Goal: Check status: Check status

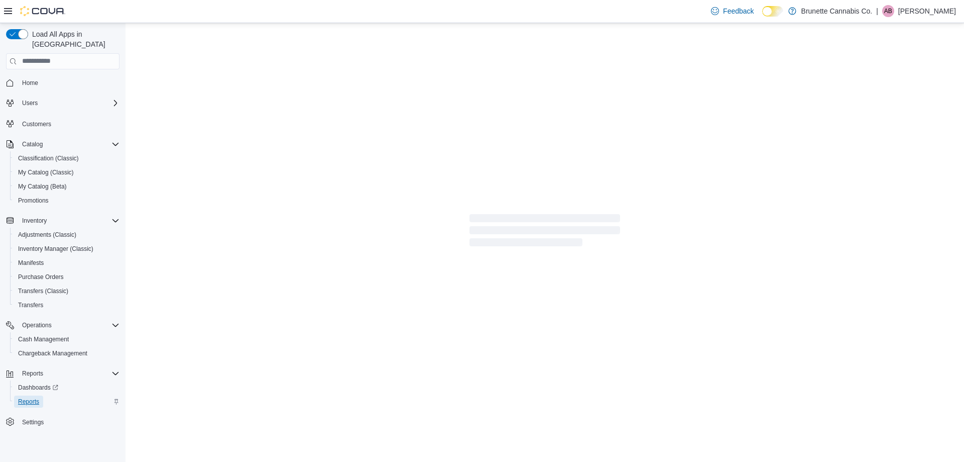
click at [37, 397] on span "Reports" at bounding box center [28, 401] width 21 height 8
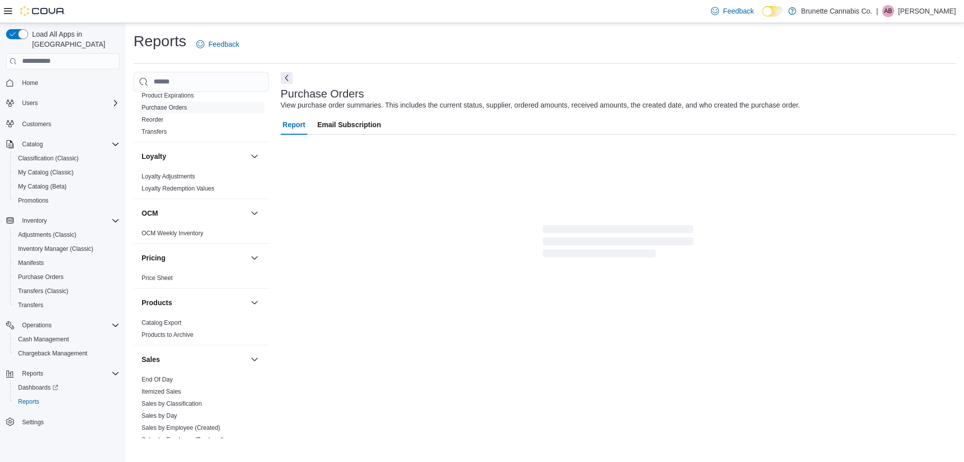
scroll to position [452, 0]
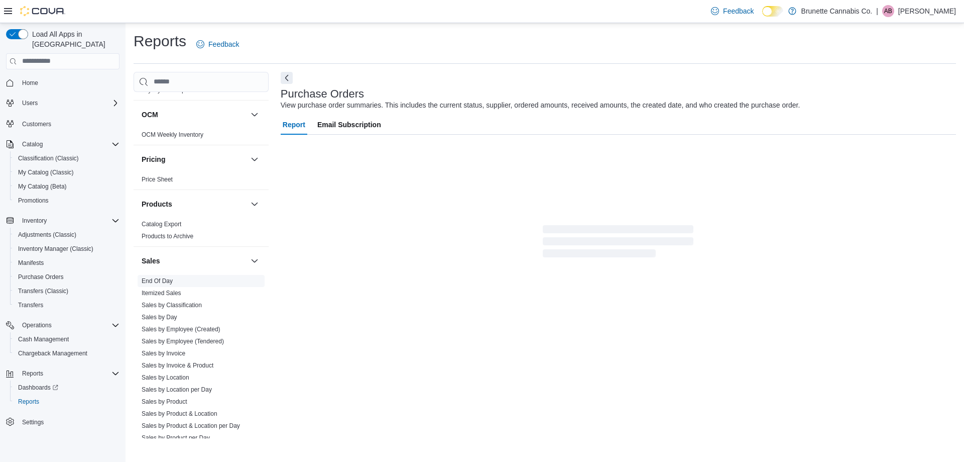
click at [168, 277] on span "End Of Day" at bounding box center [157, 281] width 31 height 8
click at [169, 277] on link "End Of Day" at bounding box center [157, 280] width 31 height 7
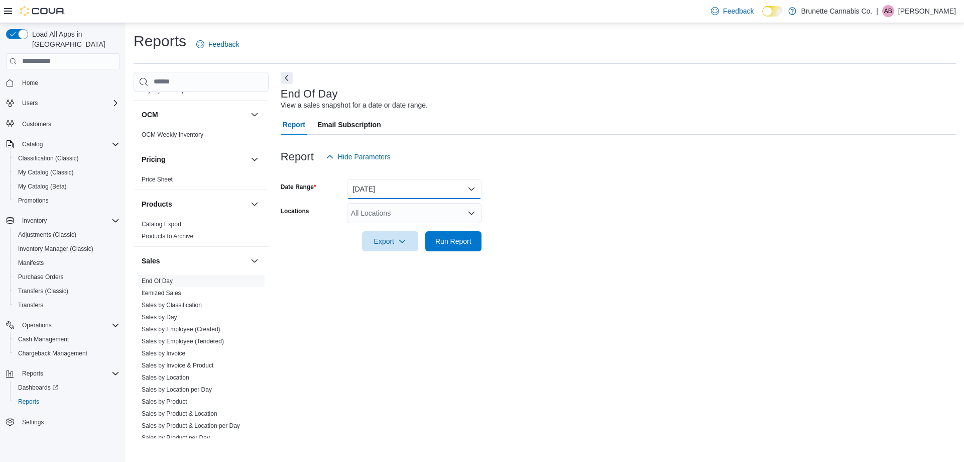
click at [377, 194] on button "[DATE]" at bounding box center [414, 189] width 135 height 20
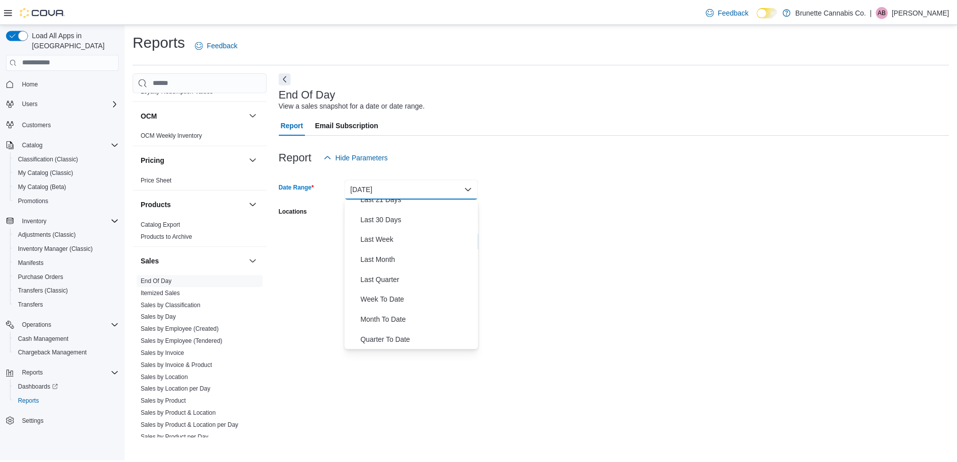
scroll to position [151, 0]
click at [397, 278] on span "Week To Date" at bounding box center [420, 279] width 115 height 12
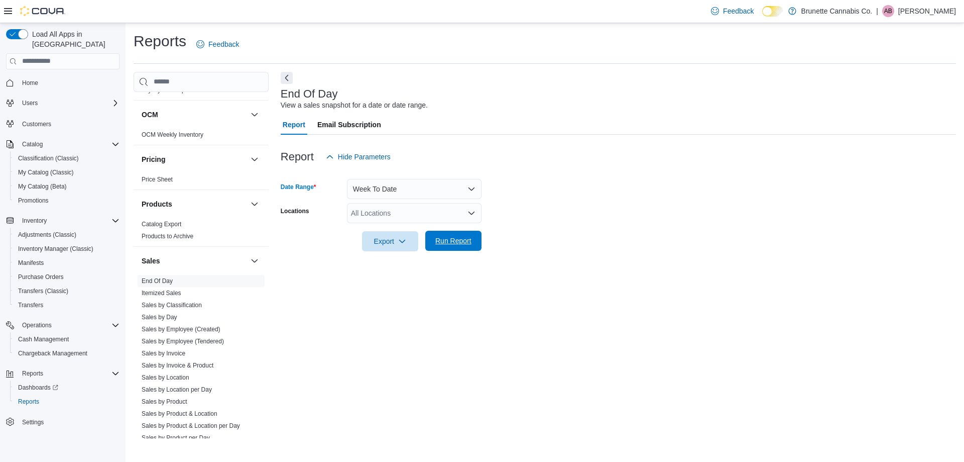
click at [455, 241] on span "Run Report" at bounding box center [453, 241] width 36 height 10
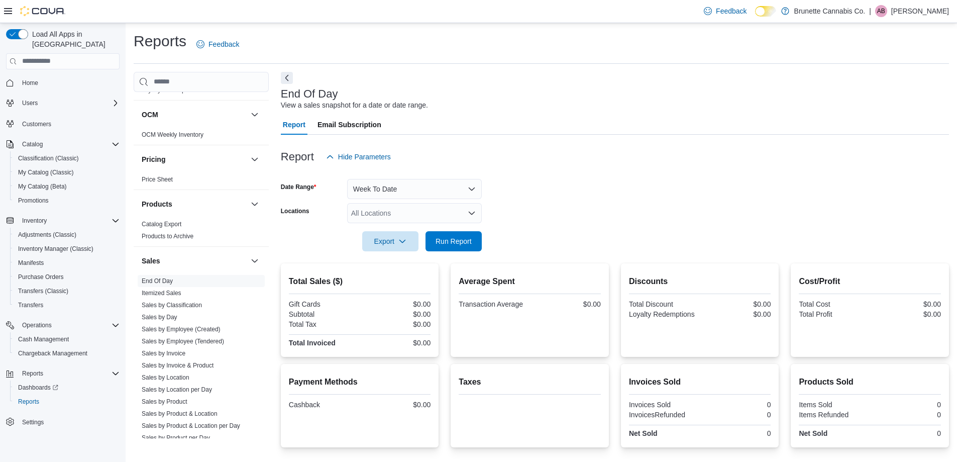
scroll to position [69, 0]
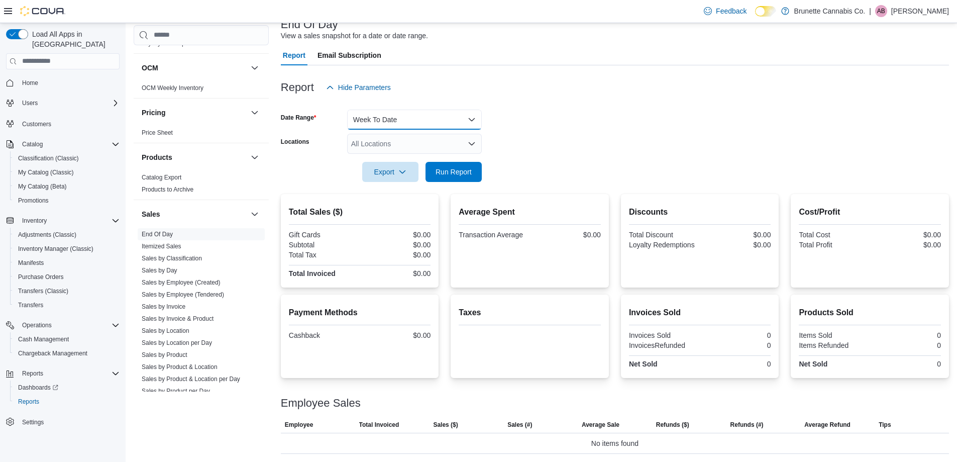
click at [437, 123] on button "Week To Date" at bounding box center [414, 119] width 135 height 20
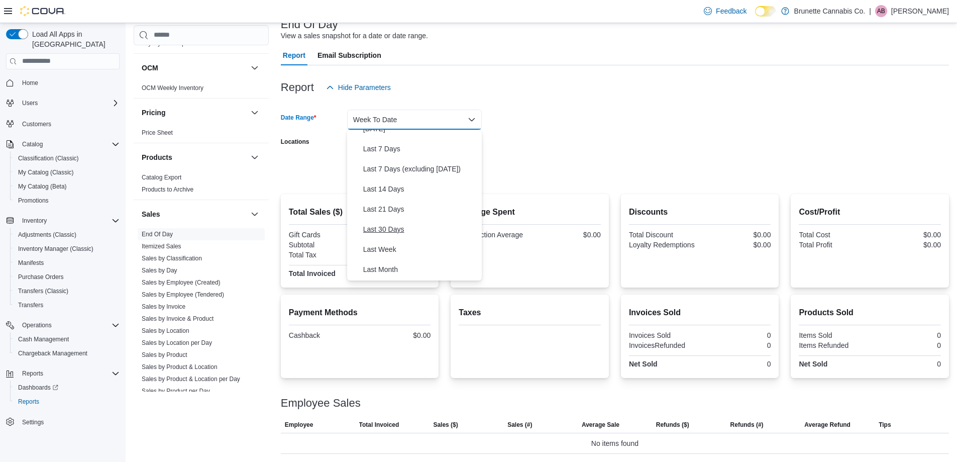
scroll to position [50, 0]
click at [394, 153] on span "Last 7 Days" at bounding box center [420, 150] width 115 height 12
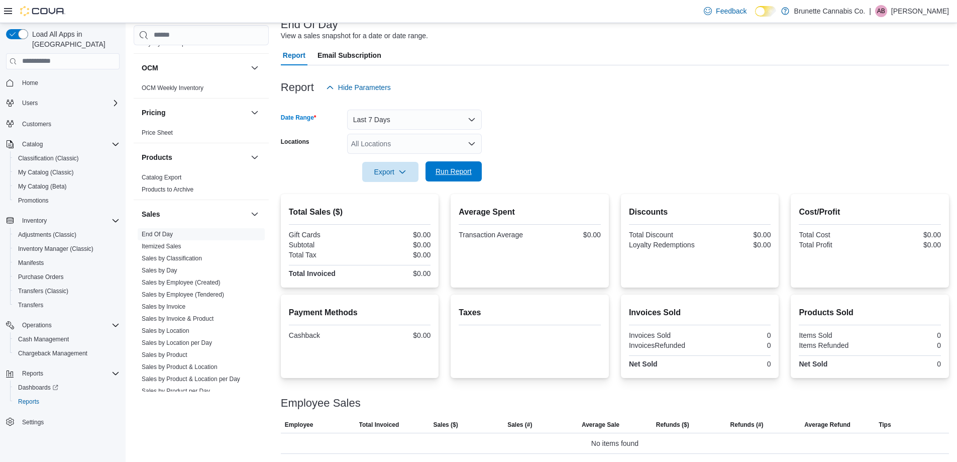
click at [454, 173] on span "Run Report" at bounding box center [453, 171] width 36 height 10
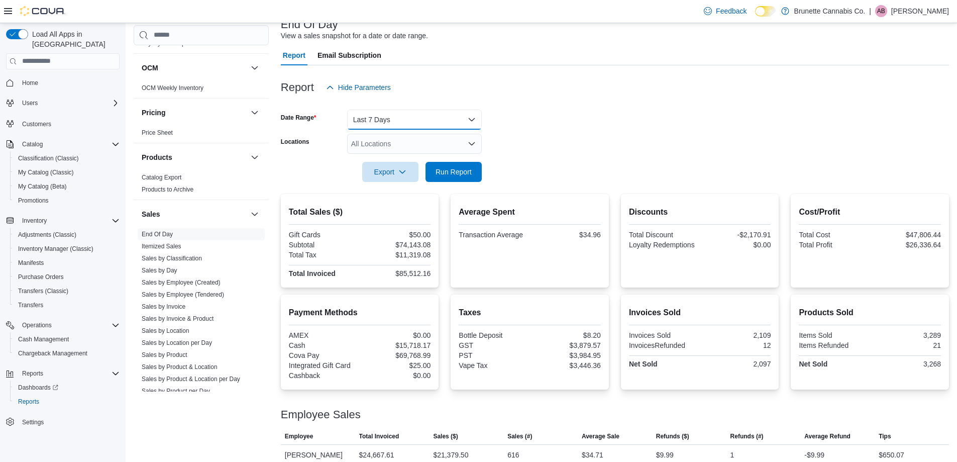
click at [438, 123] on button "Last 7 Days" at bounding box center [414, 119] width 135 height 20
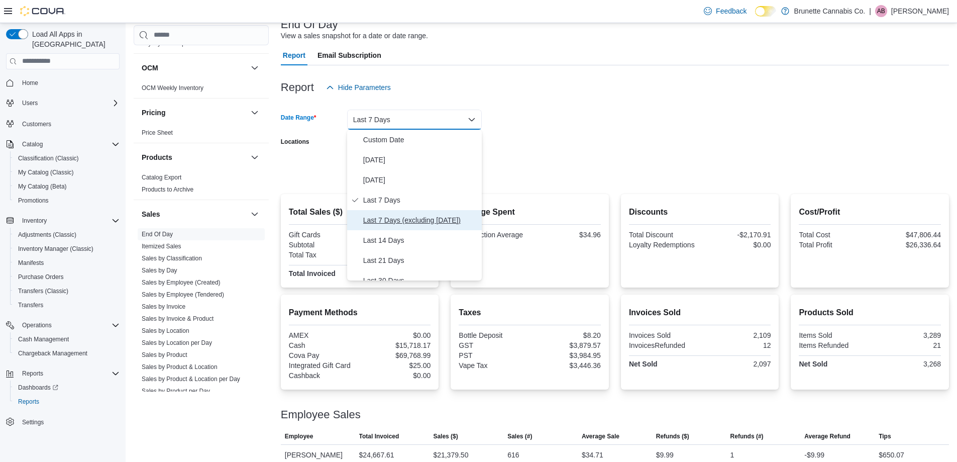
click at [435, 214] on span "Last 7 Days (excluding [DATE])" at bounding box center [420, 220] width 115 height 12
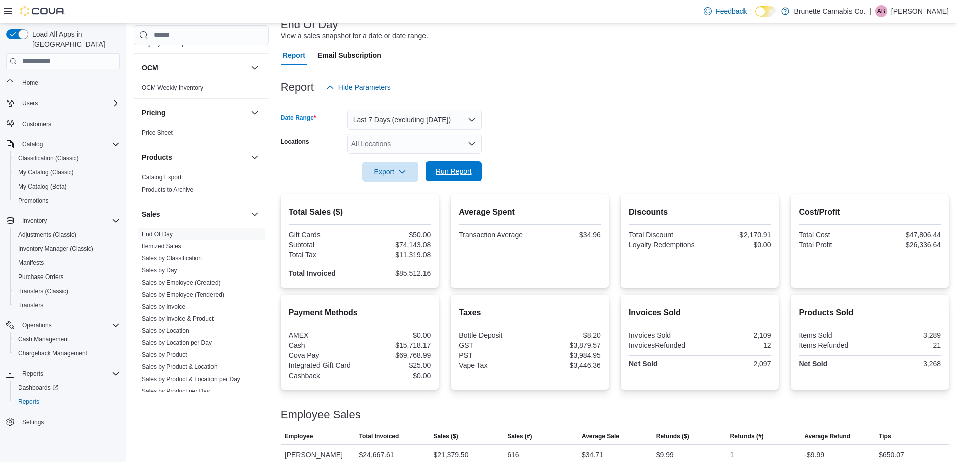
click at [458, 179] on span "Run Report" at bounding box center [453, 171] width 44 height 20
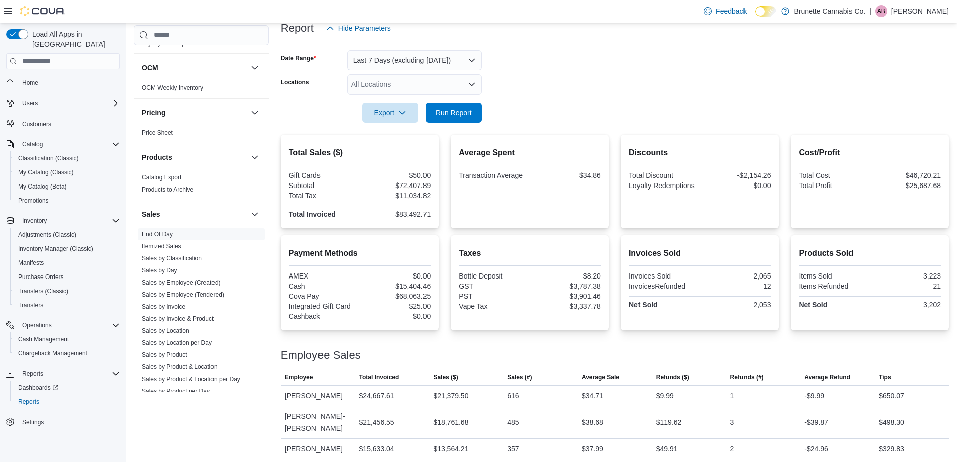
scroll to position [151, 0]
